Goal: Transaction & Acquisition: Purchase product/service

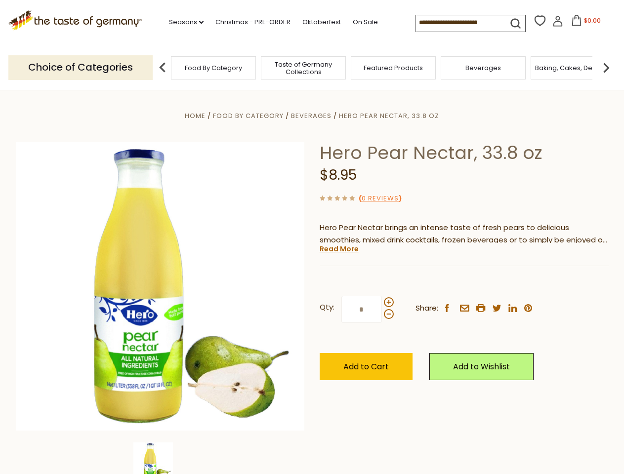
click at [312, 237] on div "Home Food By Category [GEOGRAPHIC_DATA] Hero Pear Nectar, 33.8 oz Hero Pear Nec…" at bounding box center [311, 300] width 607 height 380
click at [182, 22] on link "Seasons dropdown_arrow" at bounding box center [186, 22] width 35 height 11
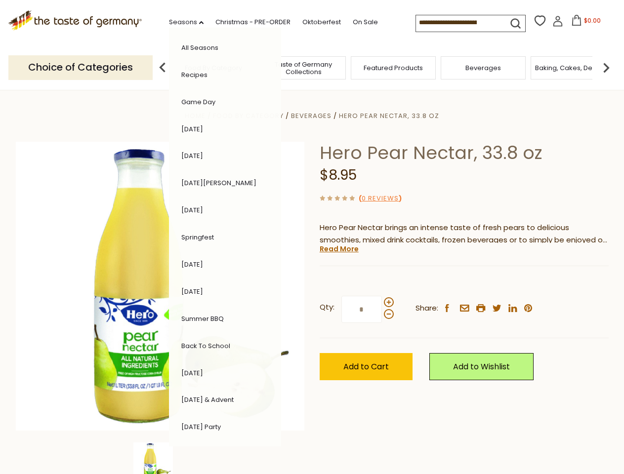
click at [584, 23] on span "$0.00" at bounding box center [592, 20] width 17 height 8
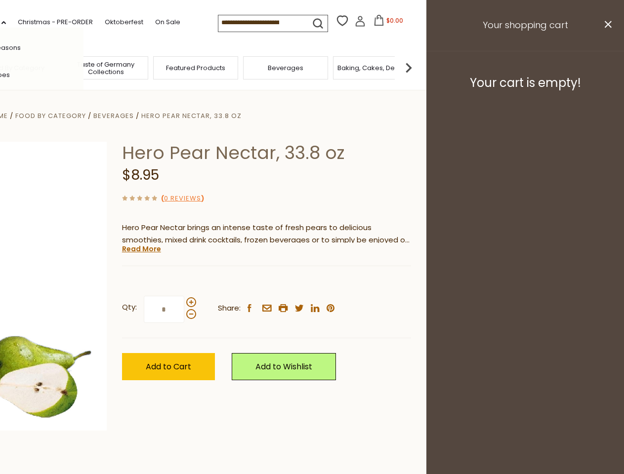
click at [83, 67] on div "All Seasons Recipes Game Day [DATE] [DATE] [DATE][PERSON_NAME] [DATE] Springfes…" at bounding box center [27, 237] width 112 height 419
click at [418, 67] on img at bounding box center [408, 68] width 20 height 20
click at [312, 282] on div "Qty: * Share: facebook email printer twitter linkedin pinterest" at bounding box center [266, 309] width 289 height 57
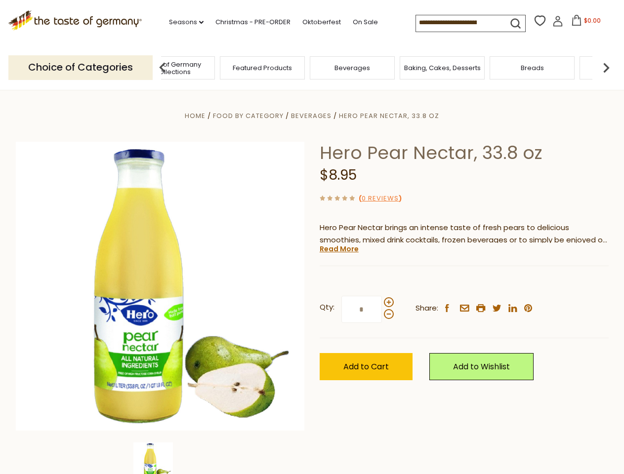
click at [160, 458] on img at bounding box center [152, 461] width 39 height 39
click at [338, 249] on link "Read More" at bounding box center [338, 249] width 39 height 10
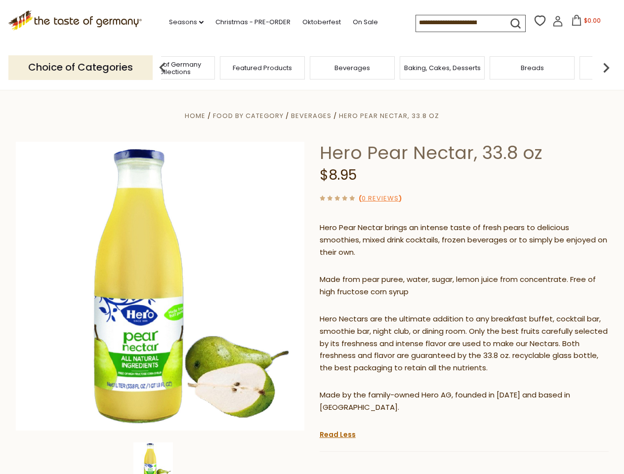
click at [388, 313] on p "Hero Nectars are the ultimate addition to any breakfast buffet, cocktail bar, s…" at bounding box center [463, 344] width 289 height 62
